Goal: Information Seeking & Learning: Learn about a topic

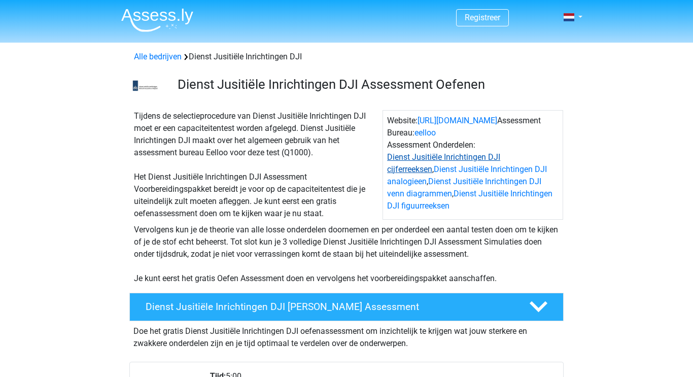
click at [500, 158] on link "Dienst Jusitiële Inrichtingen DJI cijferreeksen" at bounding box center [443, 163] width 113 height 22
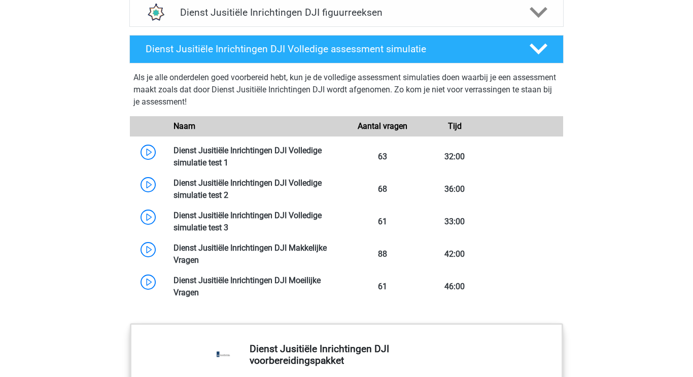
scroll to position [924, 0]
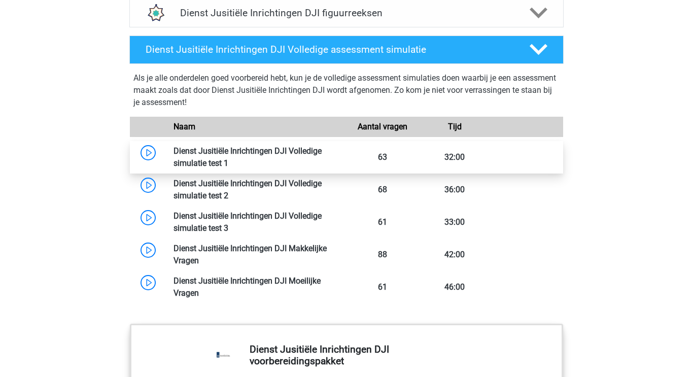
click at [228, 158] on link at bounding box center [228, 163] width 0 height 10
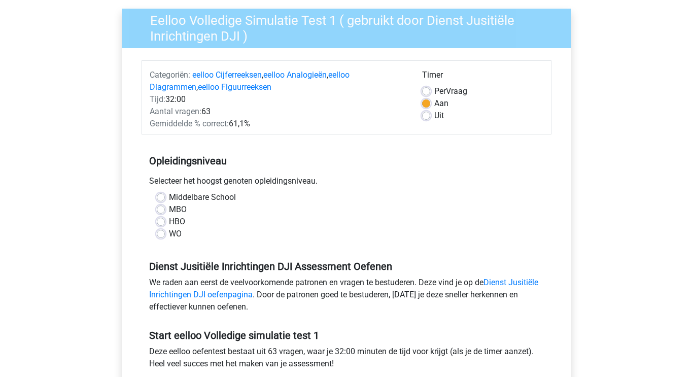
scroll to position [77, 0]
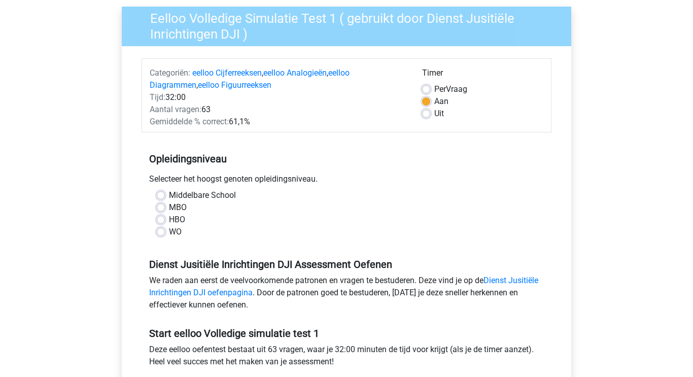
click at [169, 206] on label "MBO" at bounding box center [178, 207] width 18 height 12
click at [162, 206] on input "MBO" at bounding box center [161, 206] width 8 height 10
radio input "true"
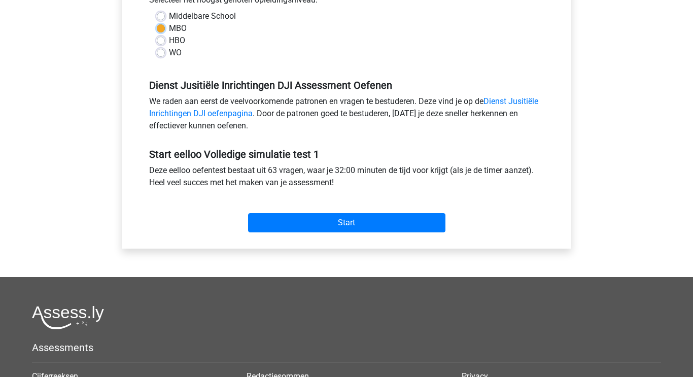
scroll to position [271, 0]
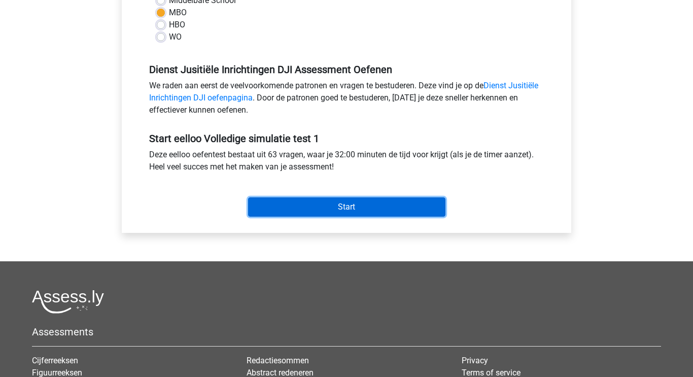
click at [345, 207] on input "Start" at bounding box center [346, 206] width 197 height 19
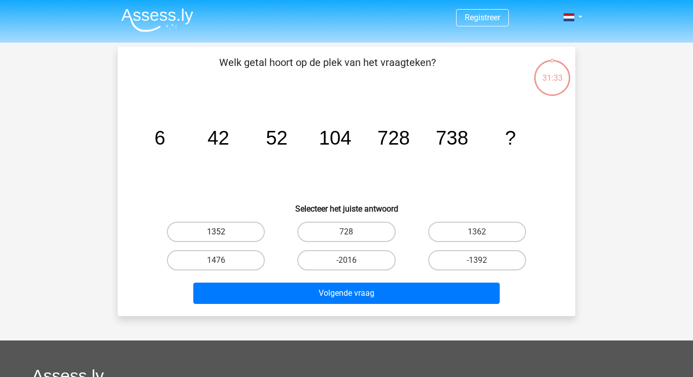
click at [249, 226] on label "1352" at bounding box center [216, 232] width 98 height 20
click at [223, 232] on input "1352" at bounding box center [219, 235] width 7 height 7
radio input "true"
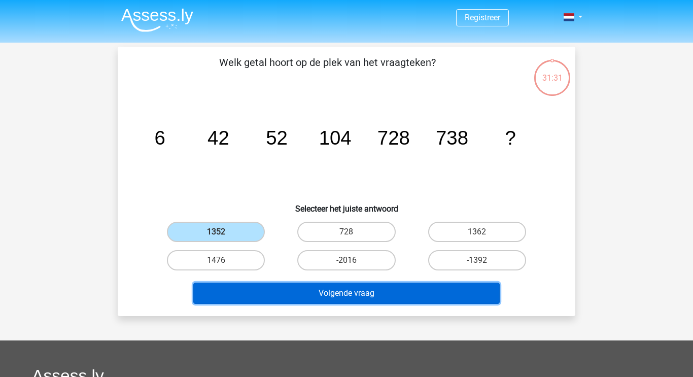
click at [387, 299] on button "Volgende vraag" at bounding box center [346, 293] width 307 height 21
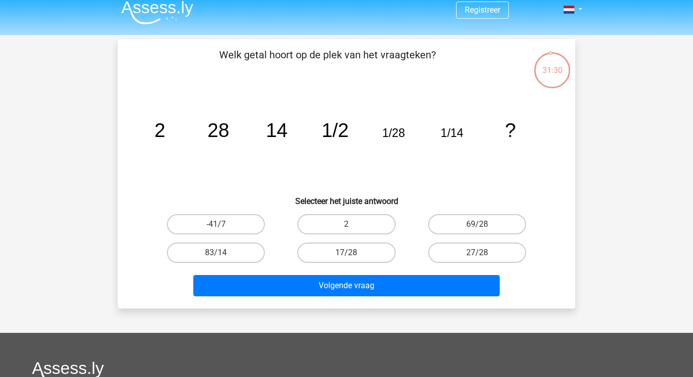
scroll to position [7, 0]
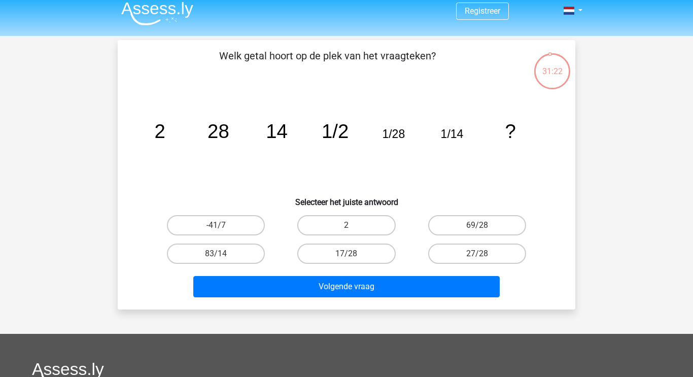
click at [353, 259] on input "17/28" at bounding box center [350, 257] width 7 height 7
radio input "true"
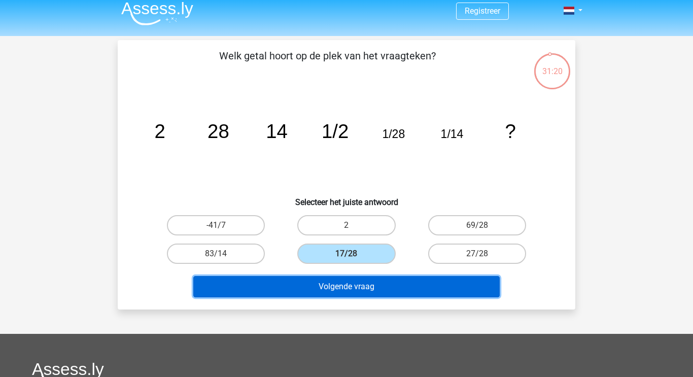
click at [353, 284] on button "Volgende vraag" at bounding box center [346, 286] width 307 height 21
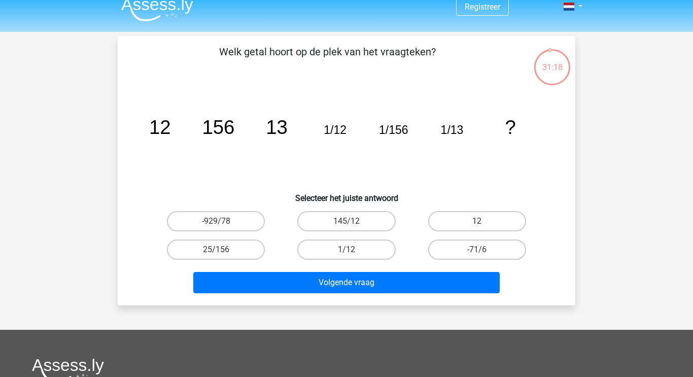
scroll to position [1, 0]
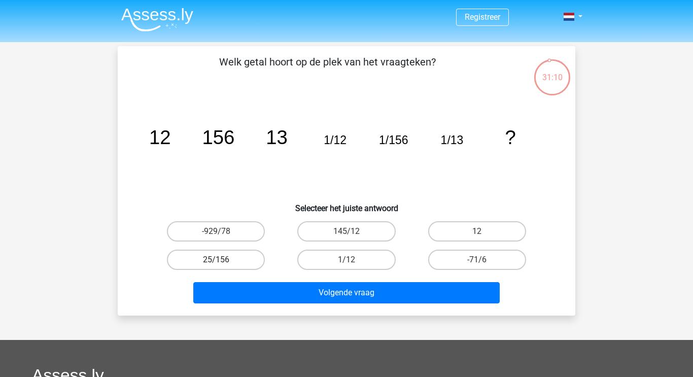
click at [250, 257] on label "25/156" at bounding box center [216, 260] width 98 height 20
click at [223, 260] on input "25/156" at bounding box center [219, 263] width 7 height 7
radio input "true"
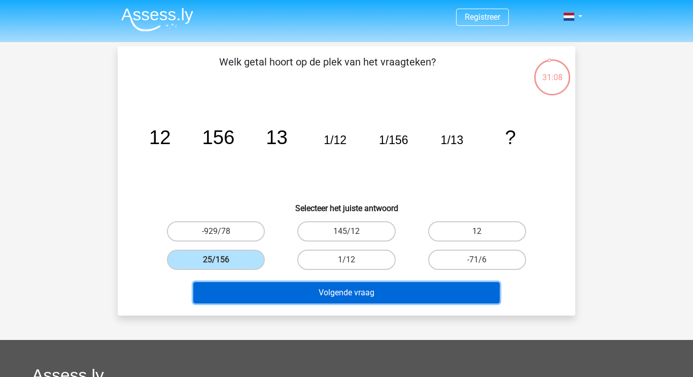
click at [390, 288] on button "Volgende vraag" at bounding box center [346, 292] width 307 height 21
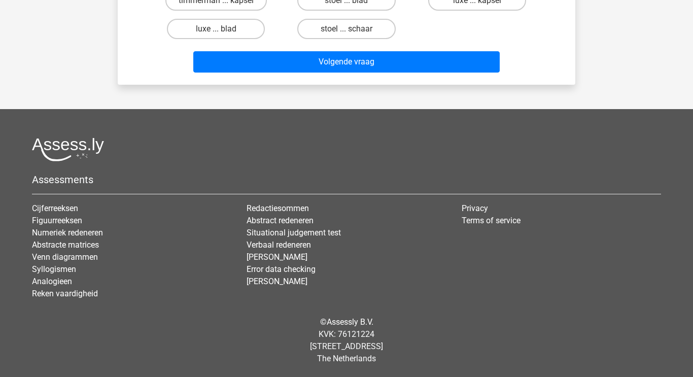
scroll to position [0, 0]
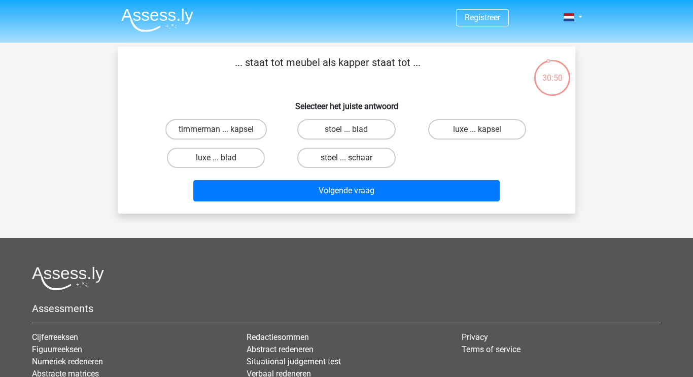
click at [367, 153] on label "stoel ... schaar" at bounding box center [346, 158] width 98 height 20
click at [353, 158] on input "stoel ... schaar" at bounding box center [350, 161] width 7 height 7
radio input "true"
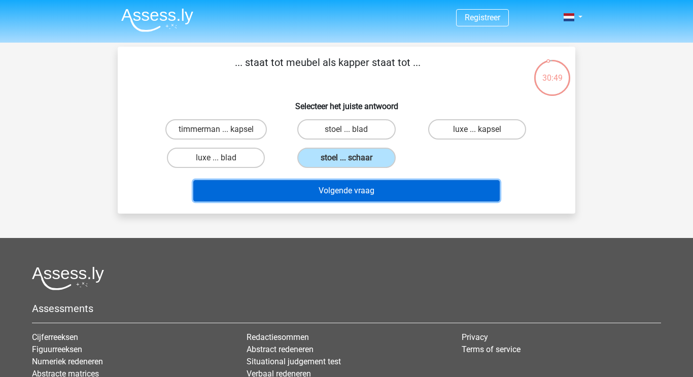
click at [369, 191] on button "Volgende vraag" at bounding box center [346, 190] width 307 height 21
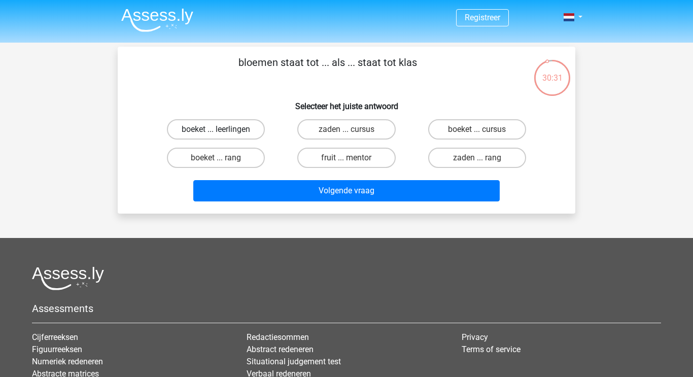
click at [211, 132] on label "boeket ... leerlingen" at bounding box center [216, 129] width 98 height 20
click at [216, 132] on input "boeket ... leerlingen" at bounding box center [219, 132] width 7 height 7
radio input "true"
click at [349, 180] on div "Volgende vraag" at bounding box center [346, 188] width 425 height 33
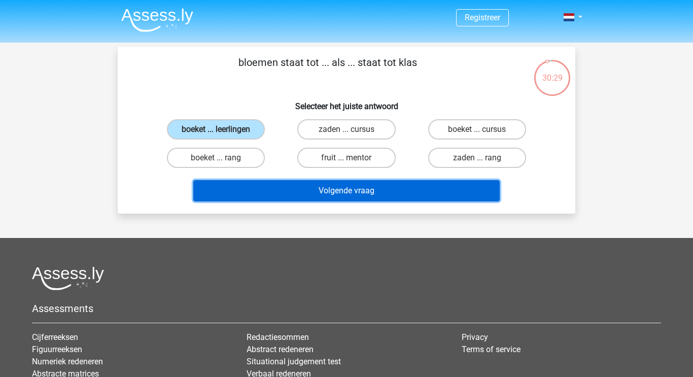
click at [349, 188] on button "Volgende vraag" at bounding box center [346, 190] width 307 height 21
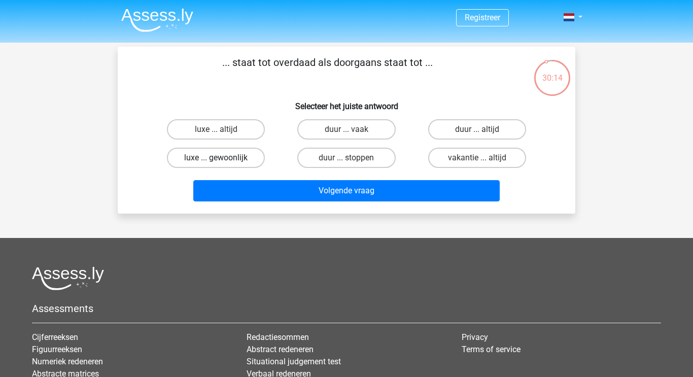
click at [229, 155] on label "luxe ... gewoonlijk" at bounding box center [216, 158] width 98 height 20
click at [223, 158] on input "luxe ... gewoonlijk" at bounding box center [219, 161] width 7 height 7
radio input "true"
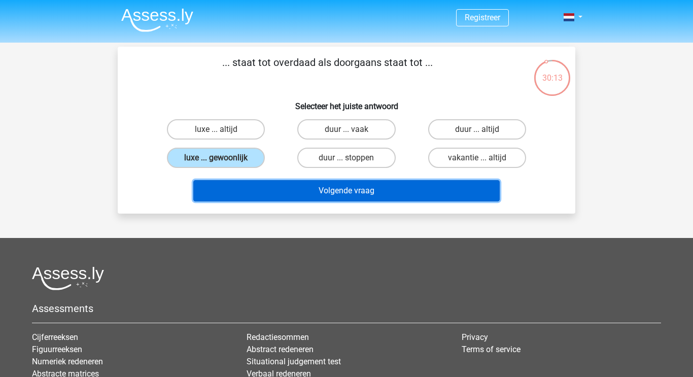
click at [396, 193] on button "Volgende vraag" at bounding box center [346, 190] width 307 height 21
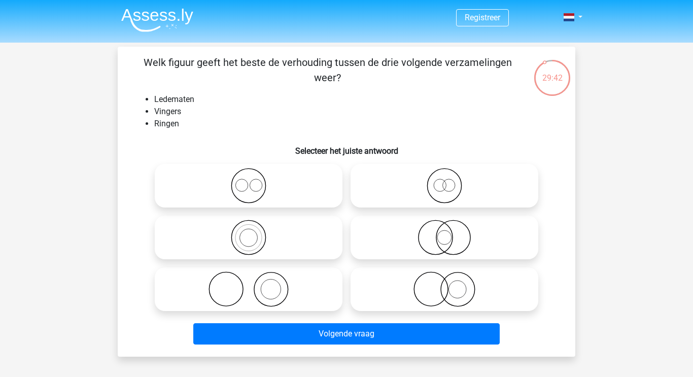
click at [435, 185] on icon at bounding box center [445, 186] width 180 height 36
click at [444, 181] on input "radio" at bounding box center [447, 177] width 7 height 7
radio input "true"
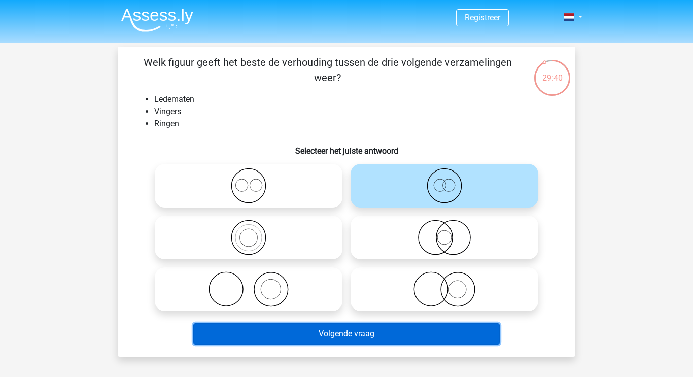
click at [401, 340] on button "Volgende vraag" at bounding box center [346, 333] width 307 height 21
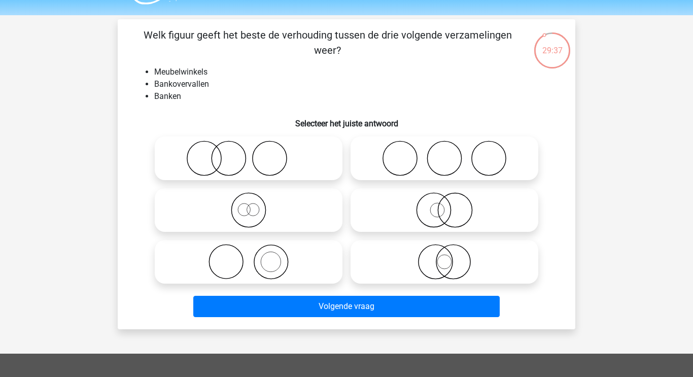
scroll to position [12, 0]
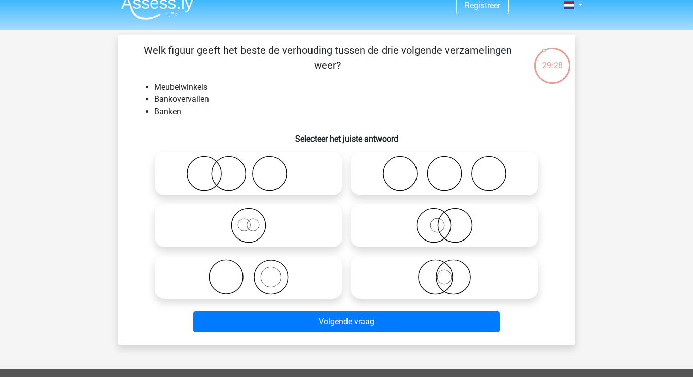
click at [460, 267] on icon at bounding box center [445, 277] width 180 height 36
click at [451, 267] on input "radio" at bounding box center [447, 268] width 7 height 7
radio input "true"
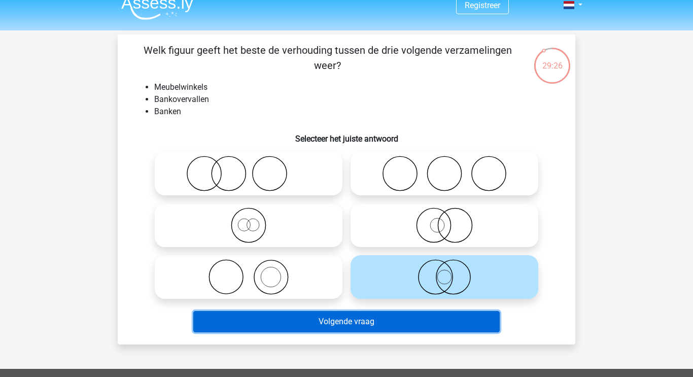
click at [389, 328] on button "Volgende vraag" at bounding box center [346, 321] width 307 height 21
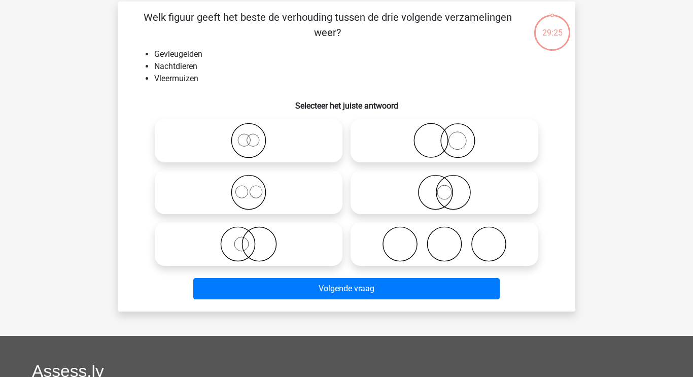
scroll to position [47, 0]
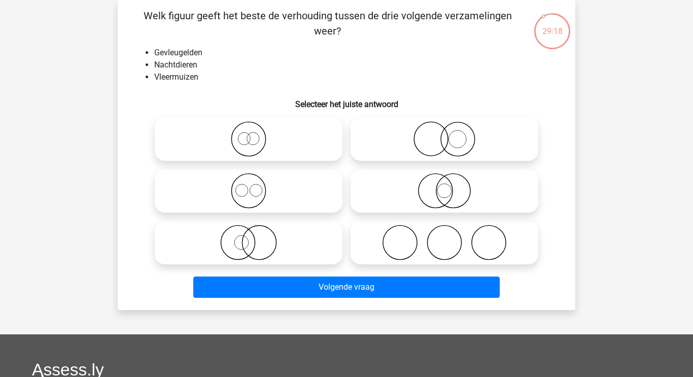
click at [474, 183] on icon at bounding box center [445, 191] width 180 height 36
click at [451, 183] on input "radio" at bounding box center [447, 182] width 7 height 7
radio input "true"
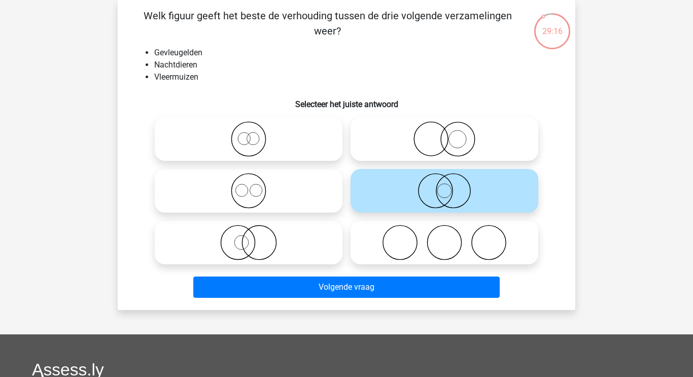
click at [269, 201] on icon at bounding box center [249, 191] width 180 height 36
click at [255, 186] on input "radio" at bounding box center [252, 182] width 7 height 7
radio input "true"
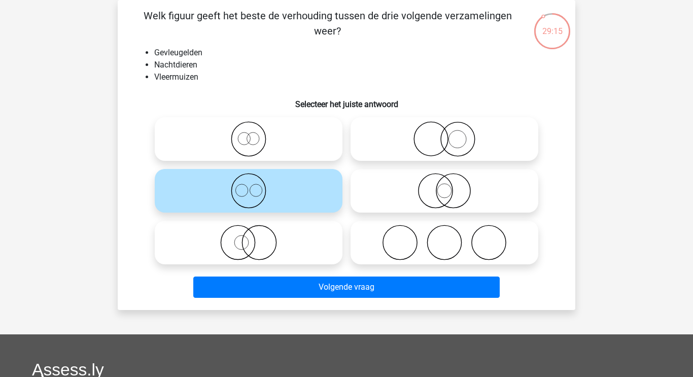
click at [404, 197] on icon at bounding box center [445, 191] width 180 height 36
click at [444, 186] on input "radio" at bounding box center [447, 182] width 7 height 7
radio input "true"
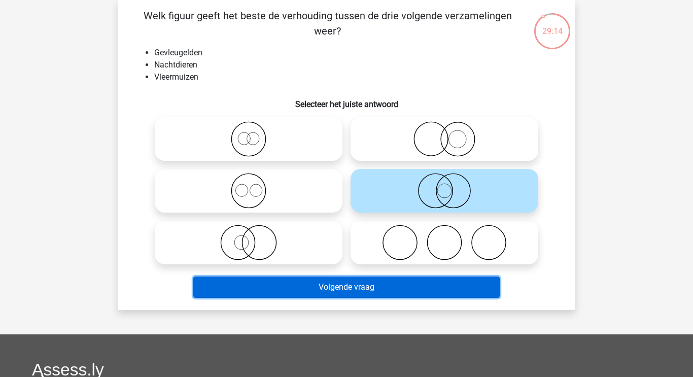
click at [384, 278] on button "Volgende vraag" at bounding box center [346, 286] width 307 height 21
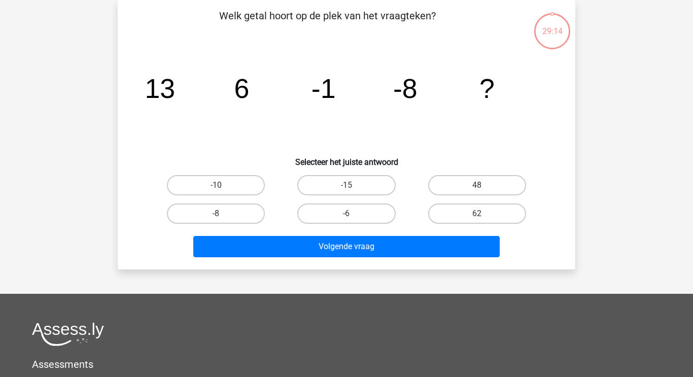
scroll to position [0, 0]
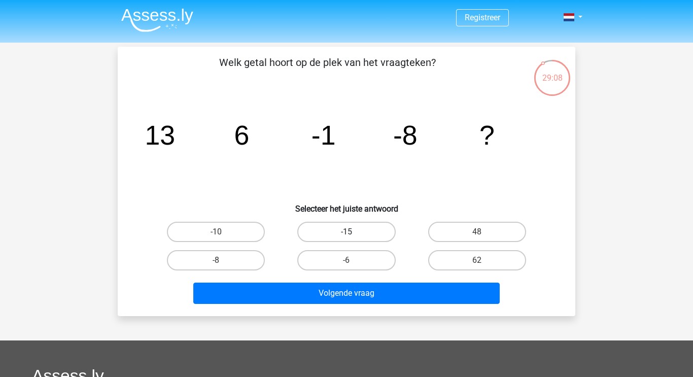
click at [373, 240] on label "-15" at bounding box center [346, 232] width 98 height 20
click at [353, 238] on input "-15" at bounding box center [350, 235] width 7 height 7
radio input "true"
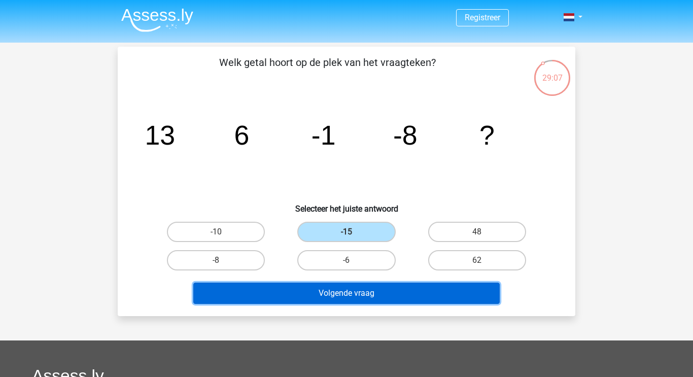
click at [371, 290] on button "Volgende vraag" at bounding box center [346, 293] width 307 height 21
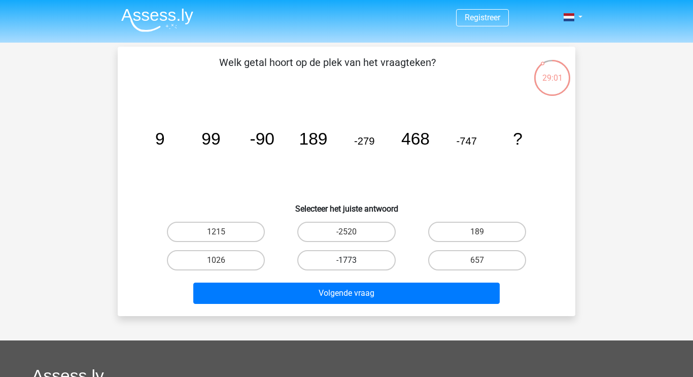
click at [357, 258] on label "-1773" at bounding box center [346, 260] width 98 height 20
click at [353, 260] on input "-1773" at bounding box center [350, 263] width 7 height 7
radio input "true"
click at [380, 306] on div "Volgende vraag" at bounding box center [347, 295] width 392 height 25
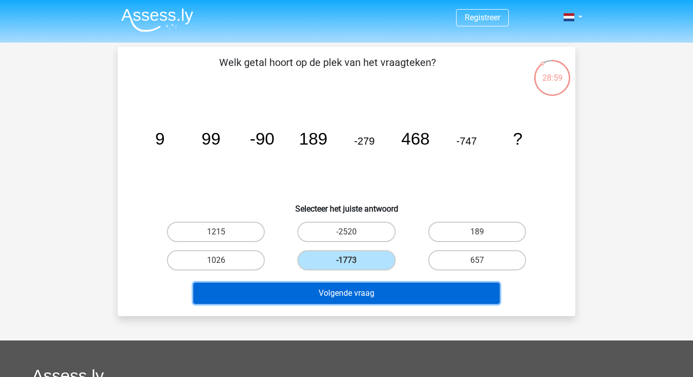
click at [380, 300] on button "Volgende vraag" at bounding box center [346, 293] width 307 height 21
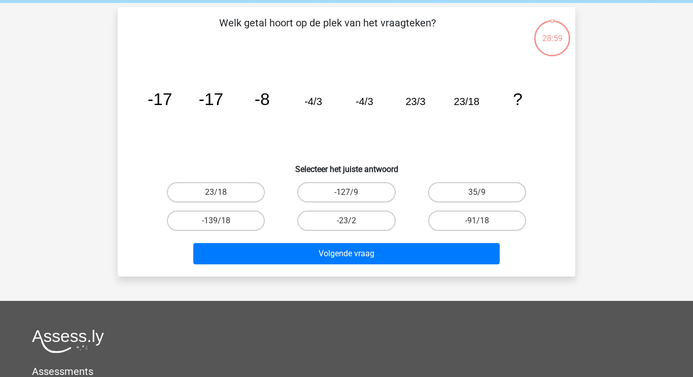
scroll to position [47, 0]
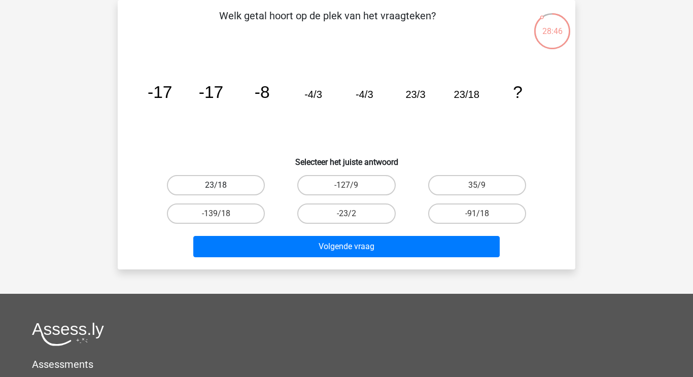
click at [207, 186] on label "23/18" at bounding box center [216, 185] width 98 height 20
click at [216, 186] on input "23/18" at bounding box center [219, 188] width 7 height 7
radio input "true"
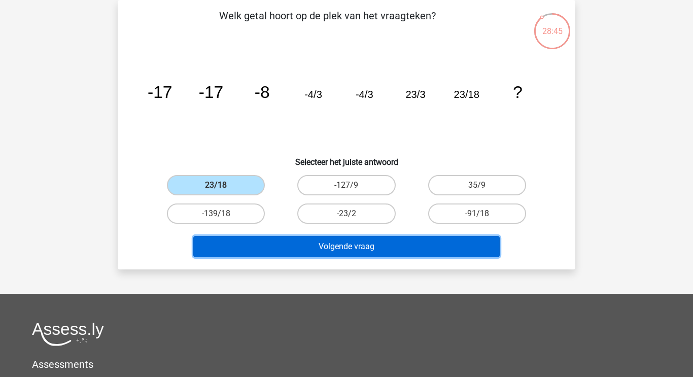
click at [310, 244] on button "Volgende vraag" at bounding box center [346, 246] width 307 height 21
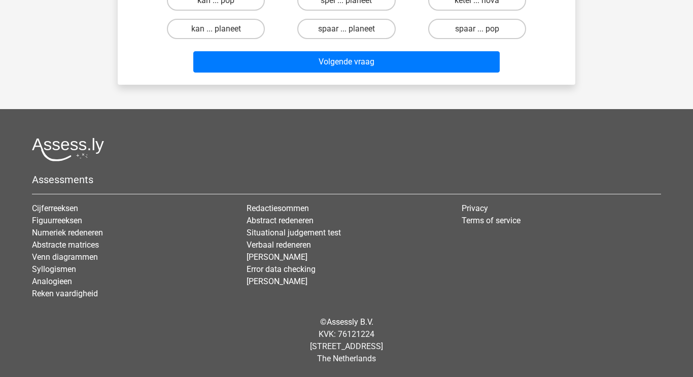
scroll to position [0, 0]
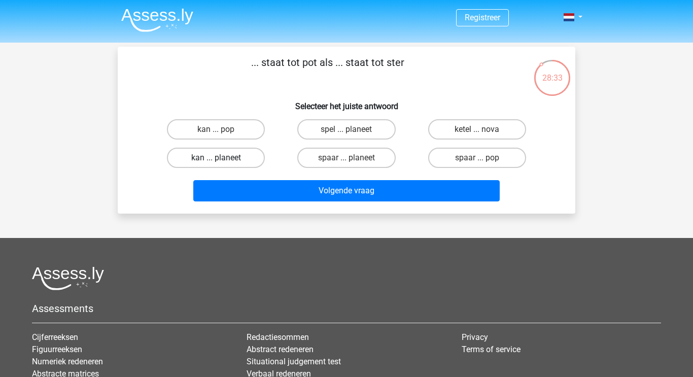
click at [238, 158] on label "kan ... planeet" at bounding box center [216, 158] width 98 height 20
click at [223, 158] on input "kan ... planeet" at bounding box center [219, 161] width 7 height 7
radio input "true"
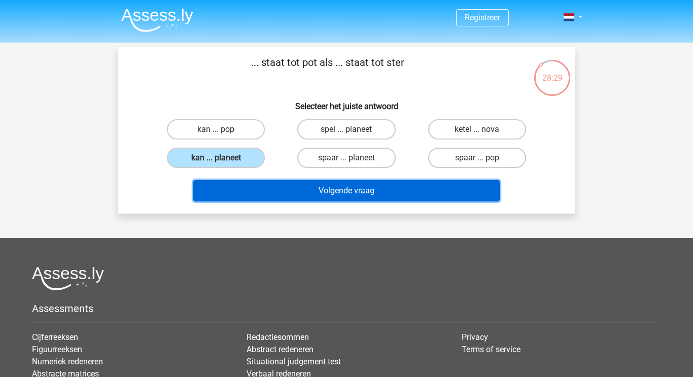
click at [397, 187] on button "Volgende vraag" at bounding box center [346, 190] width 307 height 21
